Goal: Check status: Check status

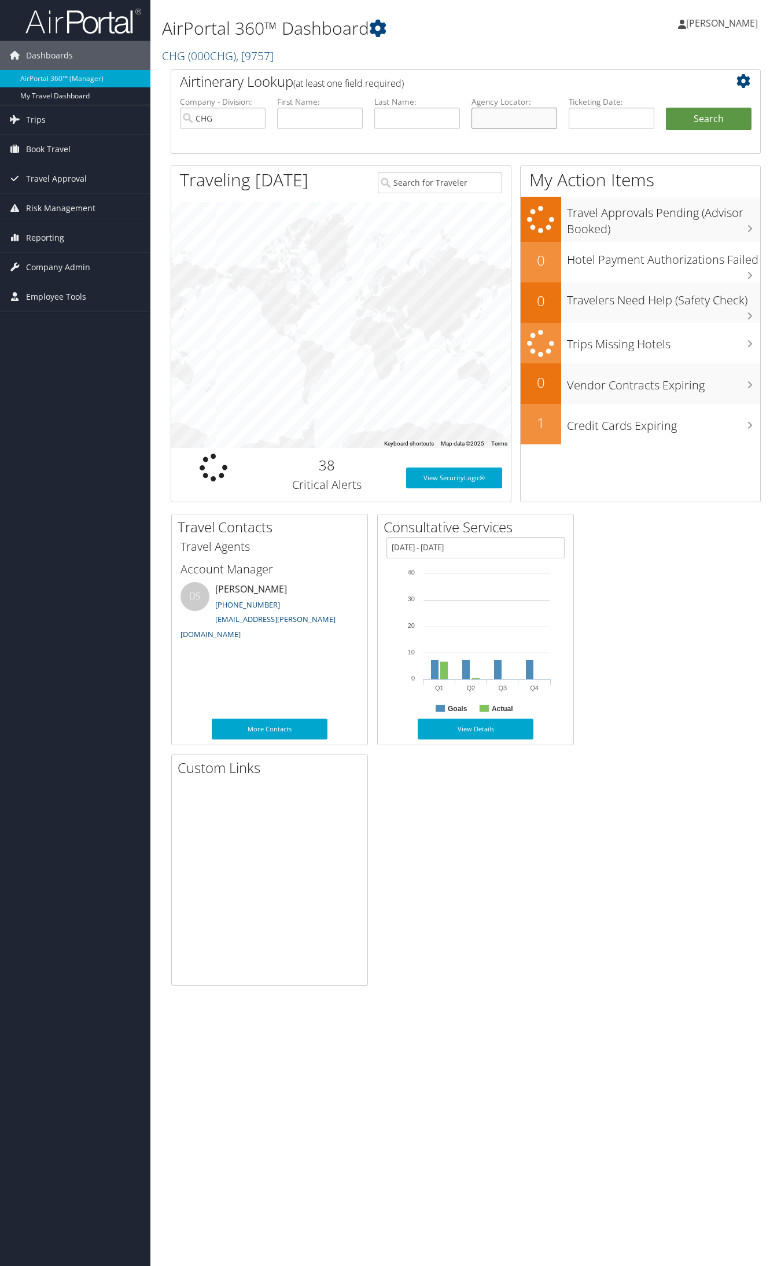
click at [492, 126] on input "text" at bounding box center [514, 118] width 86 height 21
paste input "NPYBOL"
type input "NPYBOL"
click at [666, 108] on button "Search" at bounding box center [709, 119] width 86 height 23
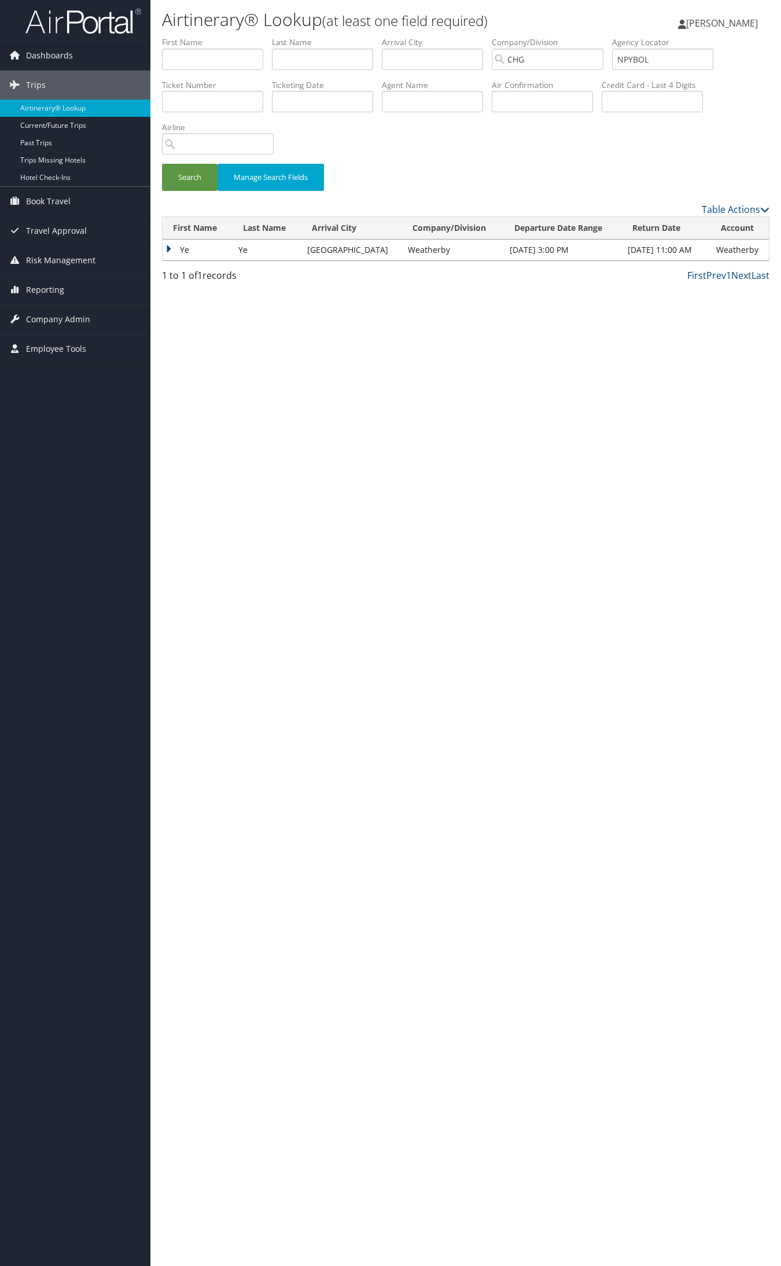
click at [205, 253] on td "Ye" at bounding box center [198, 249] width 70 height 21
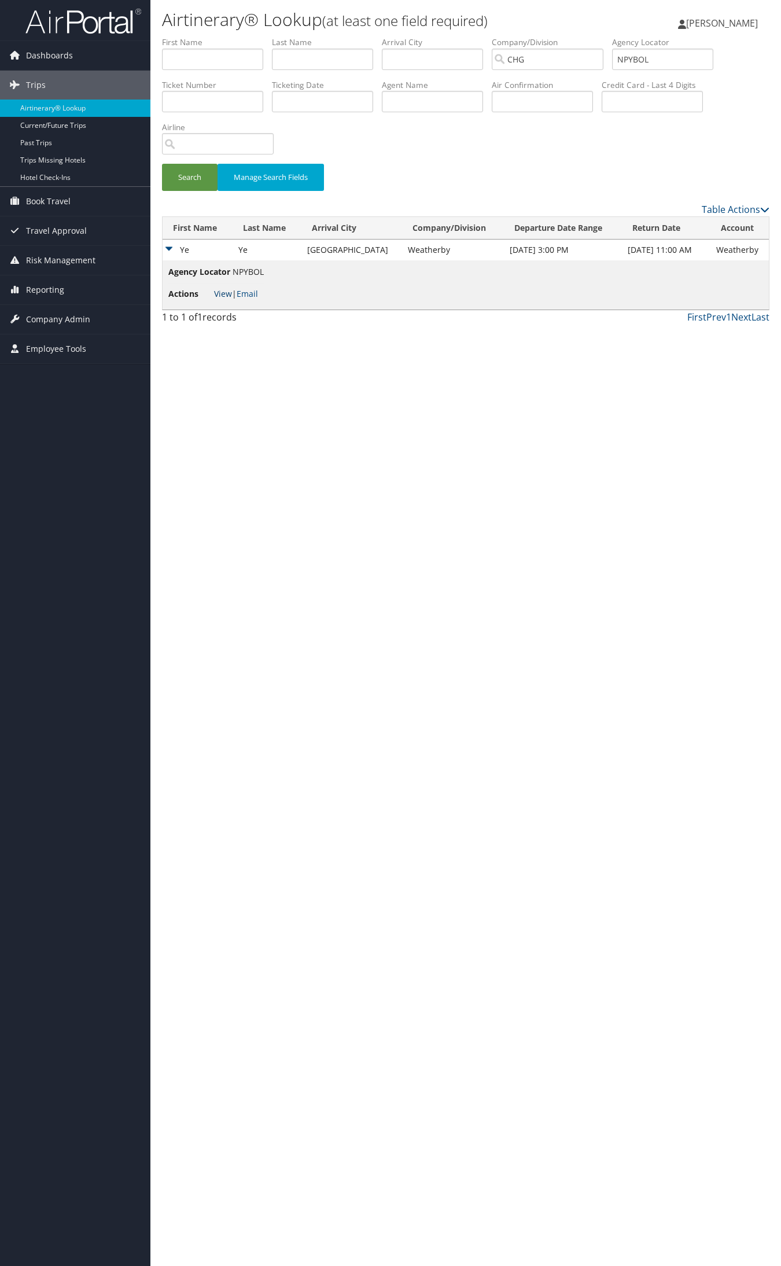
click at [226, 293] on link "View" at bounding box center [223, 293] width 18 height 11
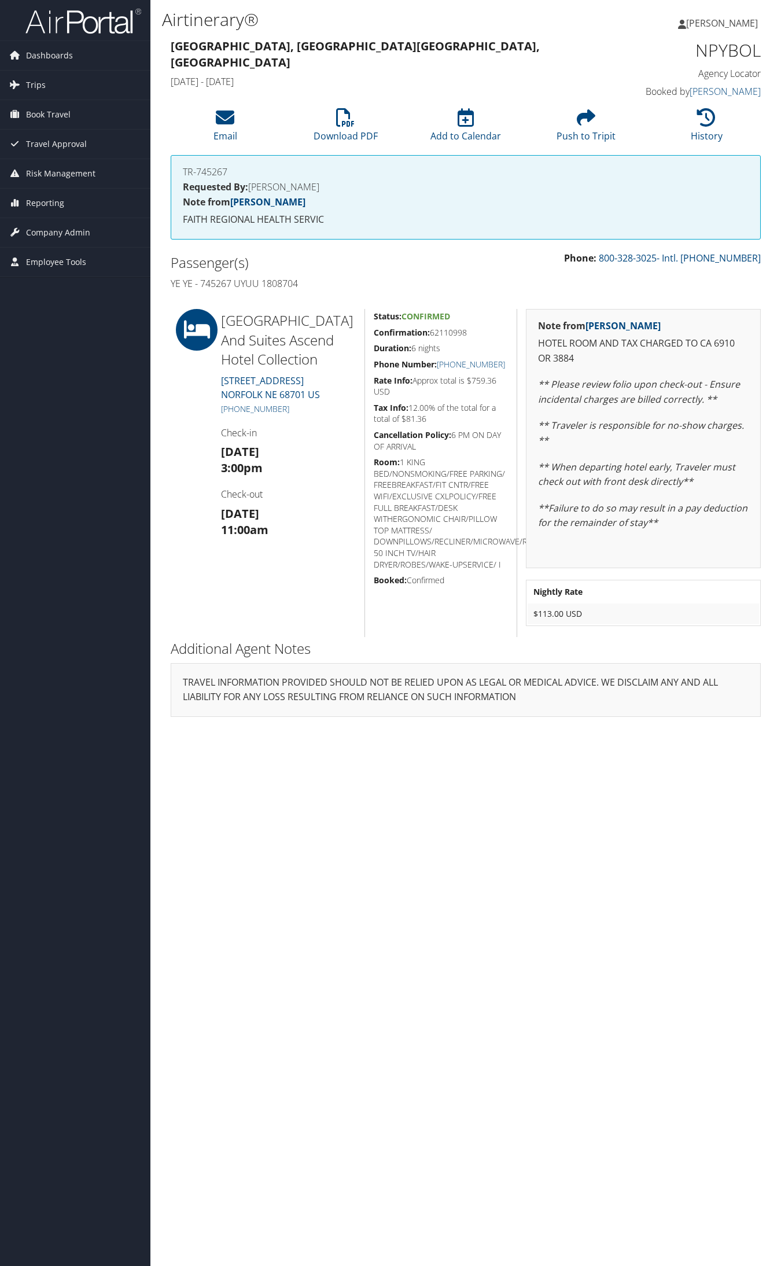
drag, startPoint x: 219, startPoint y: 318, endPoint x: 471, endPoint y: 337, distance: 253.4
click at [471, 337] on div "Norfolk Lodge And Suites Ascend Hotel Collection 4200 W NORFOLK AVENUE NORFOLK …" at bounding box center [465, 473] width 607 height 328
copy div "Norfolk Lodge And Suites Ascend Hotel Collection 4200 W NORFOLK AVENUE NORFOLK …"
